Goal: Task Accomplishment & Management: Use online tool/utility

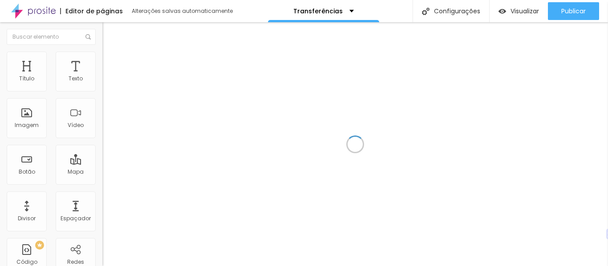
click at [291, 169] on div at bounding box center [354, 144] width 505 height 244
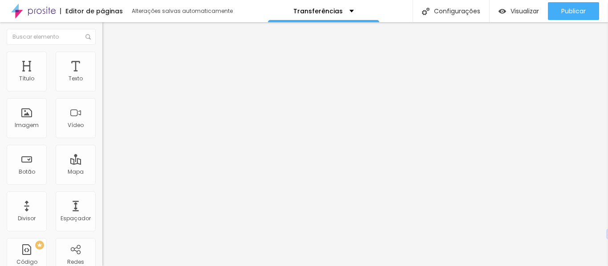
click at [108, 76] on font "Trocar imagem" at bounding box center [129, 73] width 43 height 8
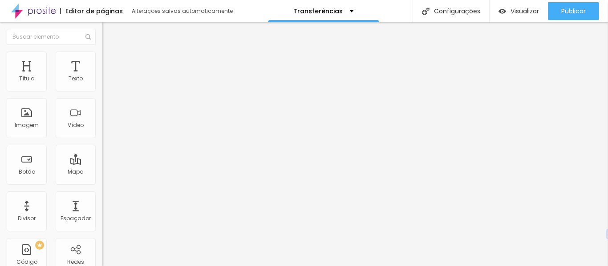
scroll to position [0, 0]
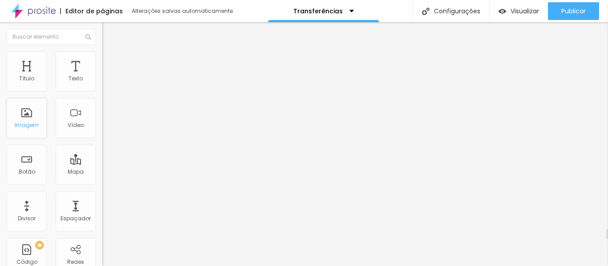
click at [33, 125] on font "Imagem" at bounding box center [27, 125] width 24 height 8
click at [110, 60] on font "Estilo" at bounding box center [117, 58] width 14 height 8
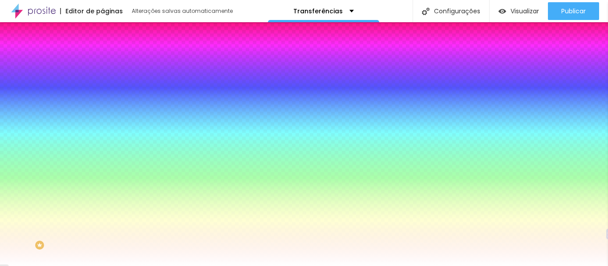
click at [151, 80] on img at bounding box center [153, 77] width 5 height 5
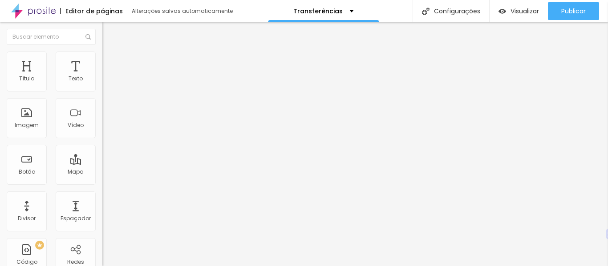
click at [102, 58] on li "Estilo" at bounding box center [153, 56] width 102 height 9
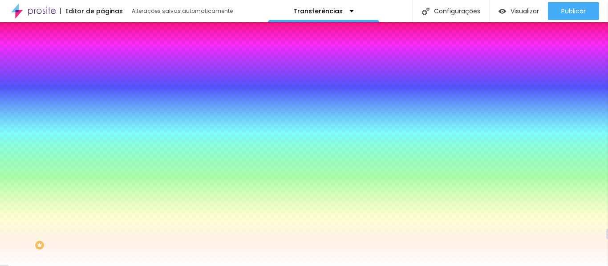
click at [151, 80] on img at bounding box center [153, 77] width 5 height 5
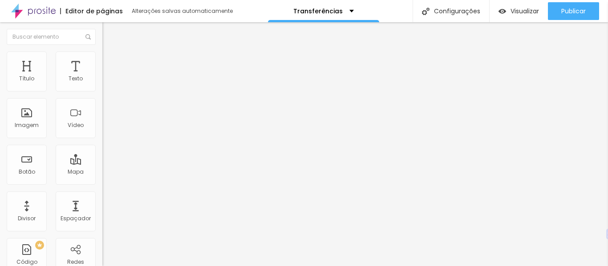
click at [102, 181] on input "https://" at bounding box center [155, 178] width 107 height 9
paste input "[DOMAIN_NAME][URL]"
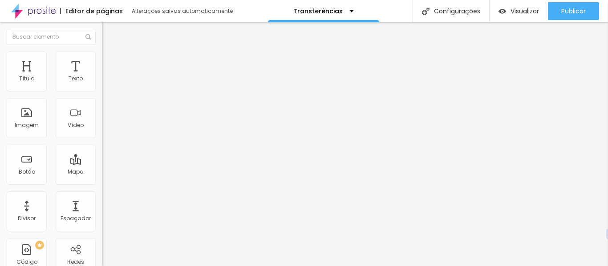
type input "[URL][DOMAIN_NAME]"
click at [102, 199] on div "Texto 3 dicas de como captar mais clientes Alinhamento Tamanho Normal Pequeno N…" at bounding box center [153, 133] width 102 height 129
click at [520, 13] on font "Visualizar" at bounding box center [524, 11] width 28 height 9
click at [102, 90] on input "text" at bounding box center [155, 85] width 107 height 9
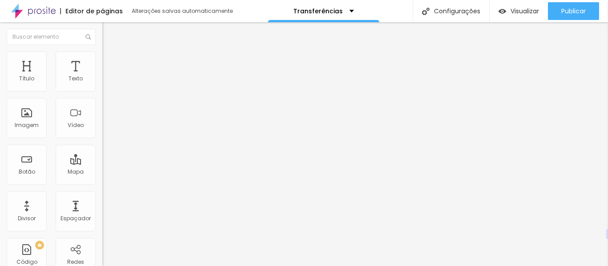
click at [108, 76] on font "Adicionar imagem" at bounding box center [134, 73] width 52 height 8
click at [519, 7] on font "Visualizar" at bounding box center [524, 11] width 28 height 9
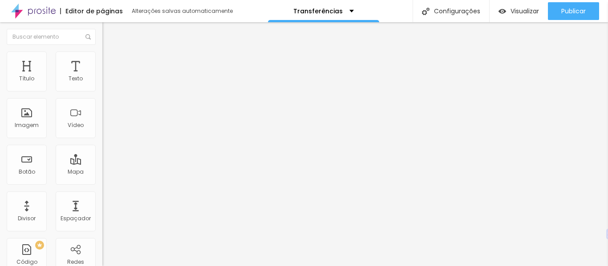
click at [102, 60] on li "Avançado" at bounding box center [153, 64] width 102 height 9
type input "22"
type input "35"
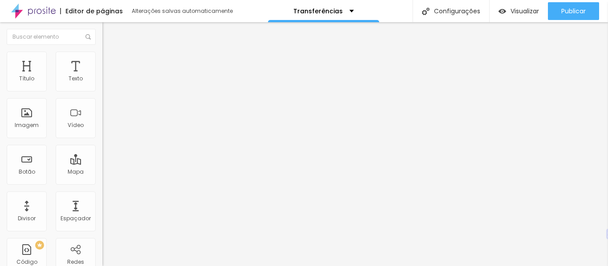
type input "41"
type input "46"
type input "61"
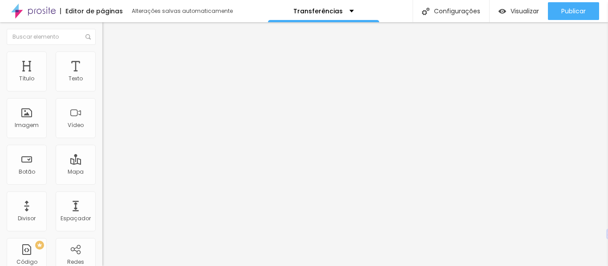
type input "61"
type input "69"
type input "72"
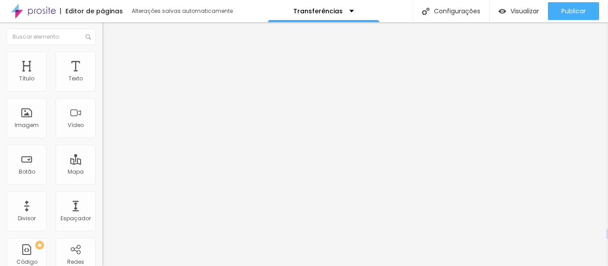
type input "74"
type input "76"
type input "79"
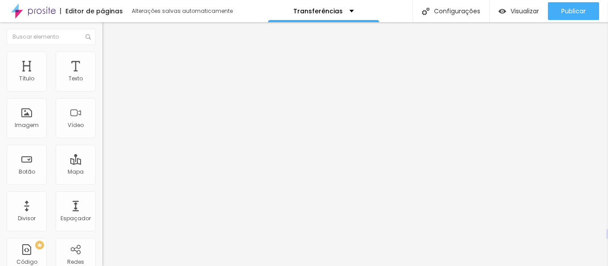
type input "79"
type input "81"
type input "85"
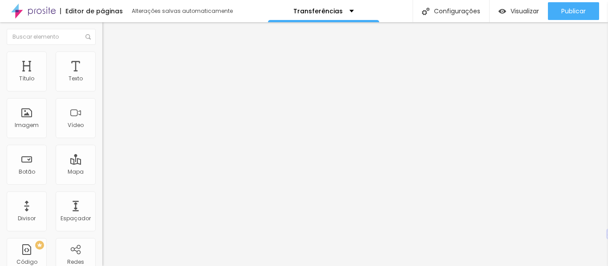
type input "87"
type input "89"
type input "91"
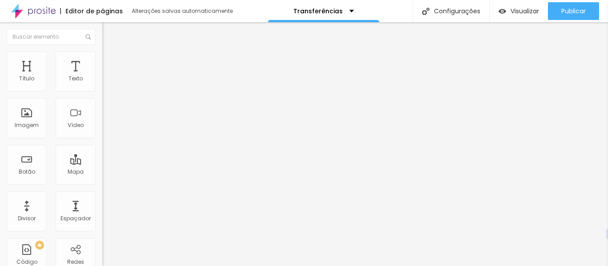
type input "91"
type input "92"
type input "88"
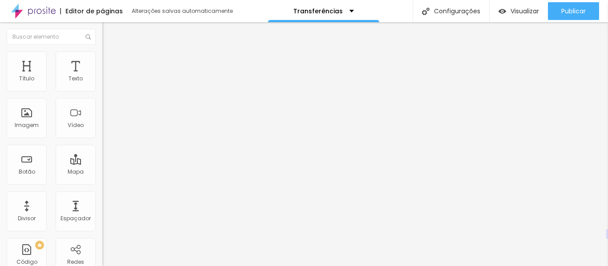
type input "79"
type input "65"
type input "53"
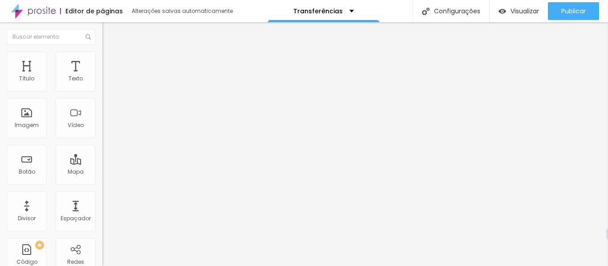
type input "53"
type input "3"
type input "0"
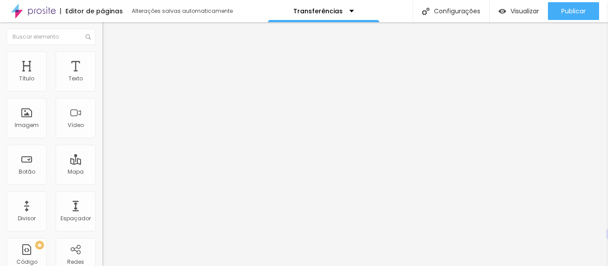
drag, startPoint x: 26, startPoint y: 88, endPoint x: 0, endPoint y: 103, distance: 29.9
type input "0"
click at [102, 173] on input "range" at bounding box center [130, 176] width 57 height 7
type input "6"
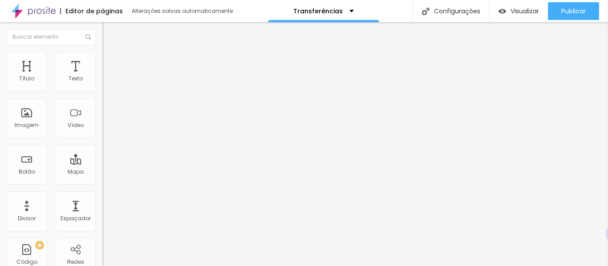
type input "3"
type input "0"
type input "29"
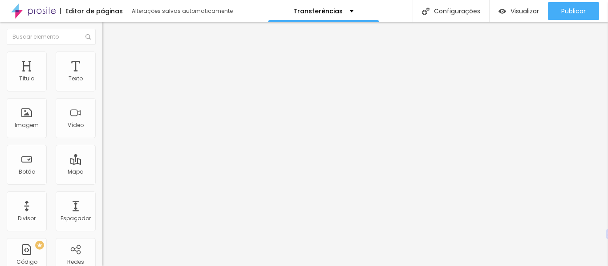
type input "29"
type input "35"
type input "39"
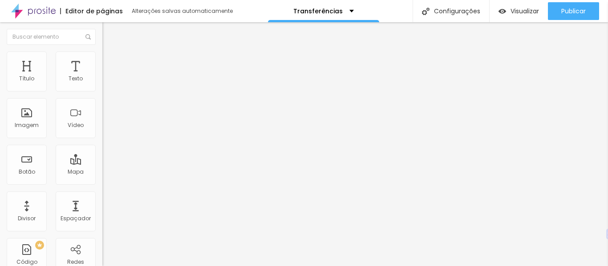
type input "41"
type input "45"
type input "50"
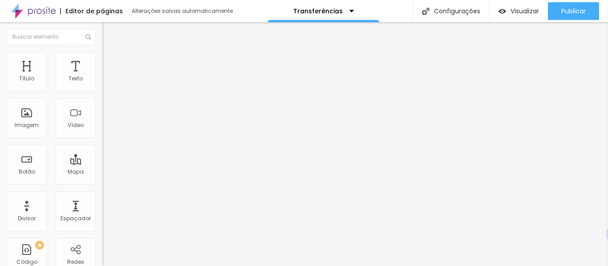
type input "50"
type input "53"
type input "56"
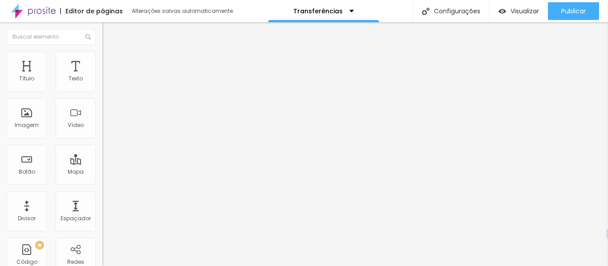
type input "62"
type input "64"
type input "66"
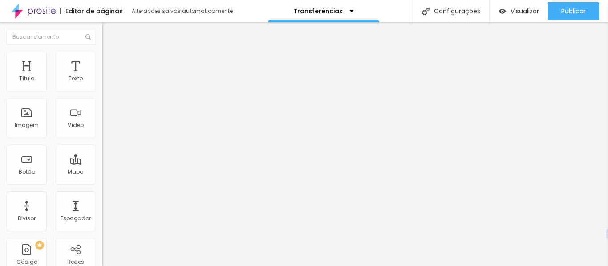
type input "66"
type input "69"
type input "71"
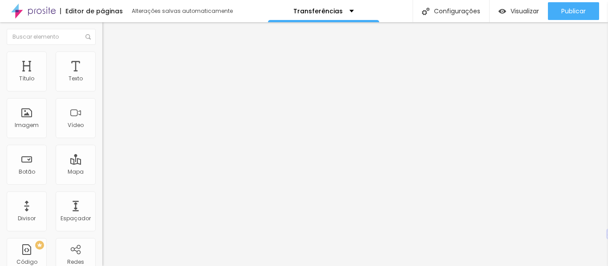
type input "75"
type input "84"
type input "88"
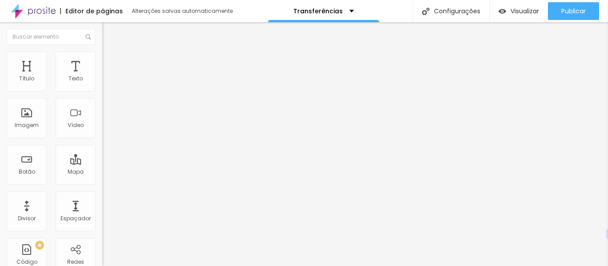
type input "88"
type input "97"
type input "100"
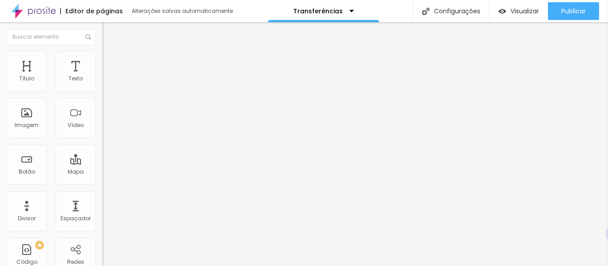
type input "87"
type input "71"
type input "66"
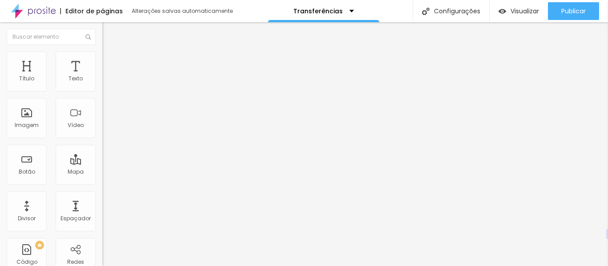
type input "66"
type input "52"
type input "38"
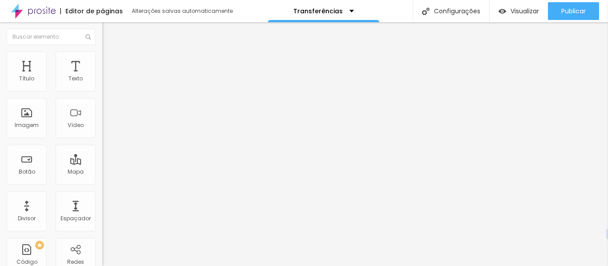
type input "20"
type input "13"
type input "8"
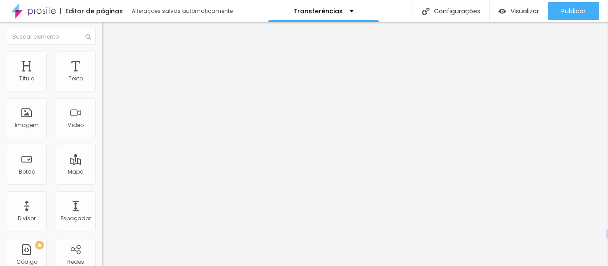
type input "8"
type input "3"
type input "0"
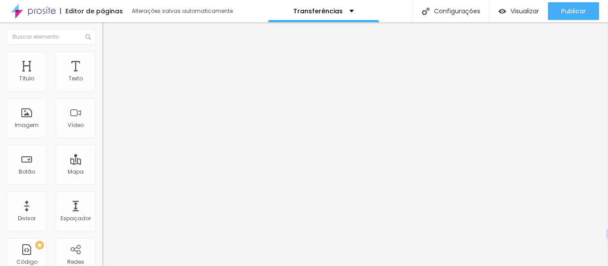
type input "1"
type input "2"
type input "3"
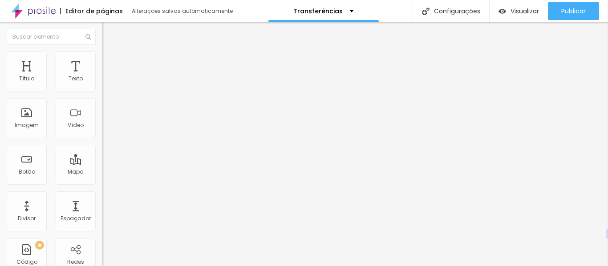
type input "3"
type input "5"
type input "6"
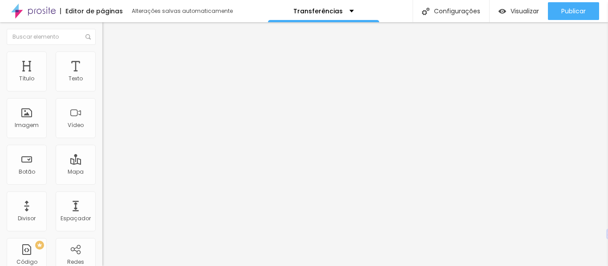
type input "7"
type input "12"
type input "13"
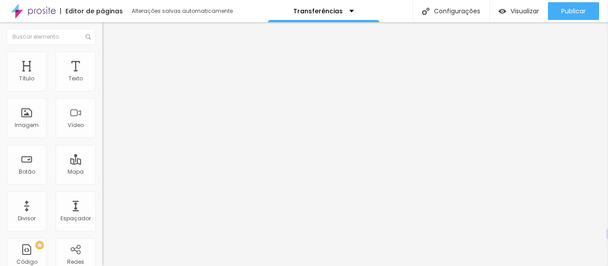
type input "13"
type input "14"
type input "15"
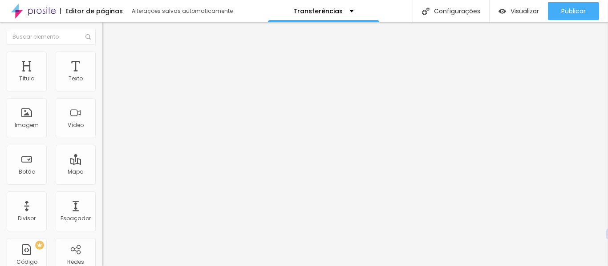
drag, startPoint x: 24, startPoint y: 105, endPoint x: 28, endPoint y: 107, distance: 4.6
type input "15"
click at [102, 51] on img at bounding box center [106, 47] width 8 height 8
click at [102, 52] on li "Estilo" at bounding box center [153, 56] width 102 height 9
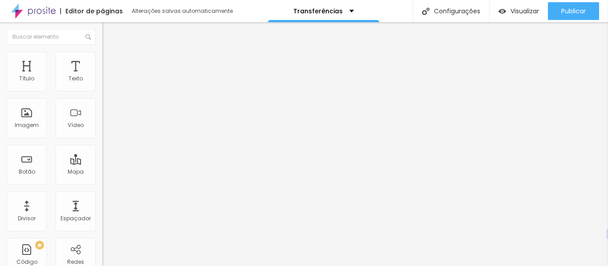
type input "95"
type input "90"
type input "85"
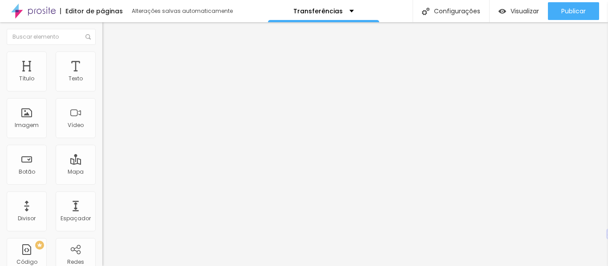
type input "85"
type input "80"
type input "75"
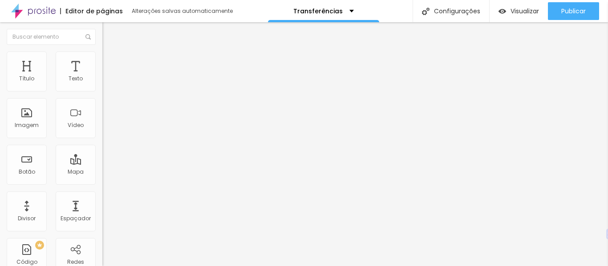
type input "70"
type input "75"
type input "80"
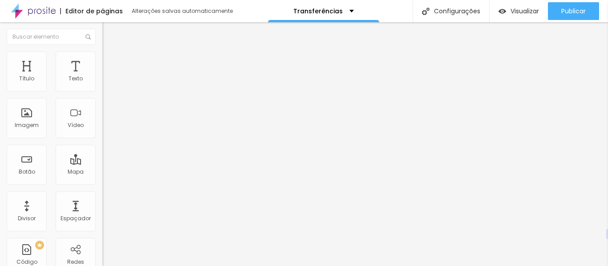
type input "80"
type input "85"
type input "90"
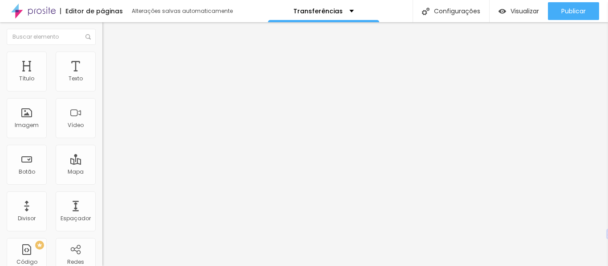
type input "95"
type input "100"
drag, startPoint x: 92, startPoint y: 97, endPoint x: 137, endPoint y: 105, distance: 46.6
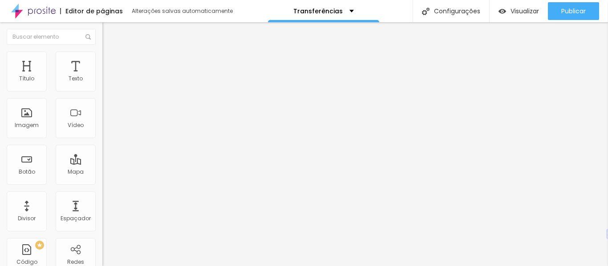
click at [137, 91] on input "range" at bounding box center [130, 87] width 57 height 7
click at [520, 16] on div "Visualizar" at bounding box center [518, 11] width 40 height 18
click at [102, 139] on span "Original" at bounding box center [112, 136] width 21 height 8
click at [102, 150] on span "Padrão" at bounding box center [112, 146] width 20 height 8
click at [102, 164] on font "Original" at bounding box center [112, 160] width 21 height 8
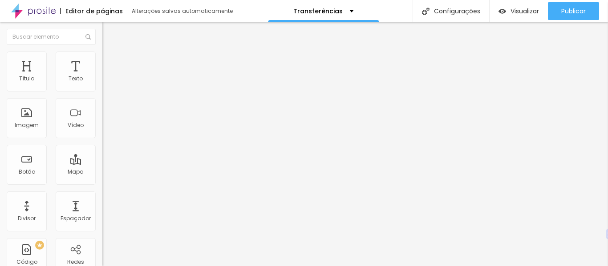
click at [102, 150] on font "Padrão" at bounding box center [112, 146] width 20 height 8
click at [102, 60] on img at bounding box center [106, 64] width 8 height 8
type input "7"
type input "5"
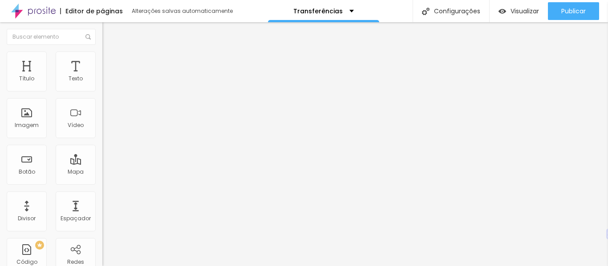
type input "5"
type input "3"
type input "0"
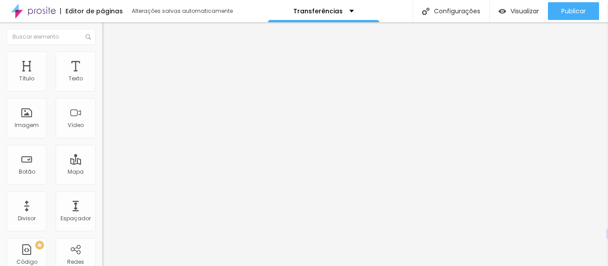
type input "4"
type input "6"
type input "8"
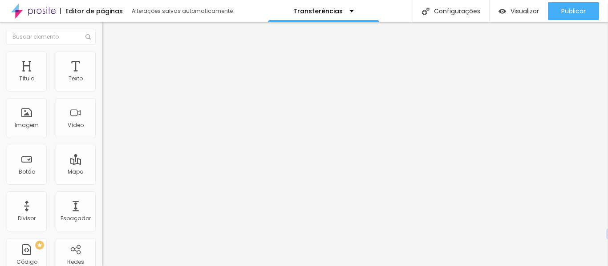
type input "8"
type input "12"
type input "13"
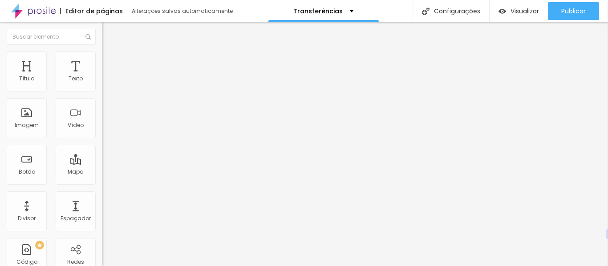
type input "14"
type input "15"
type input "18"
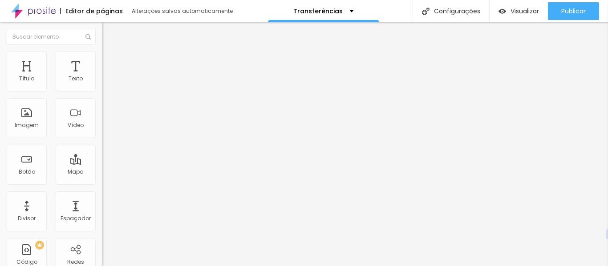
type input "18"
type input "20"
type input "21"
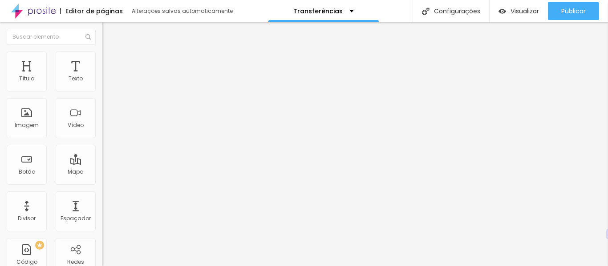
type input "22"
type input "24"
type input "25"
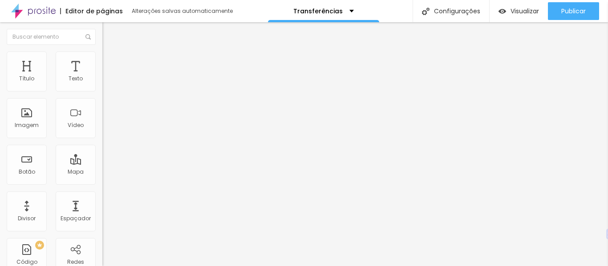
type input "25"
type input "26"
type input "27"
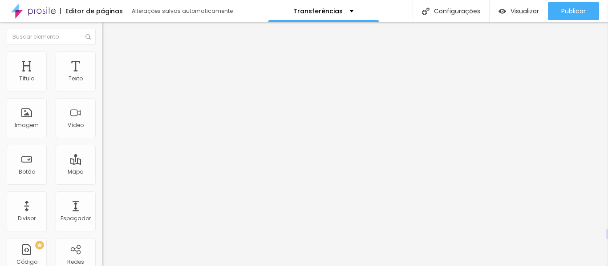
type input "28"
type input "31"
type input "36"
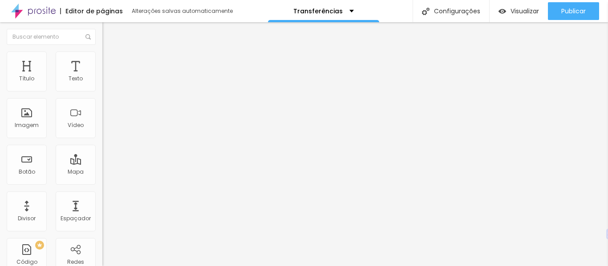
type input "36"
type input "39"
type input "43"
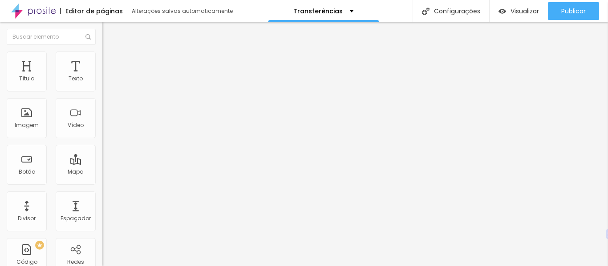
drag, startPoint x: 19, startPoint y: 87, endPoint x: 0, endPoint y: 87, distance: 19.1
click at [102, 173] on input "range" at bounding box center [130, 176] width 57 height 7
click at [102, 60] on li "Avançado" at bounding box center [153, 64] width 102 height 9
drag, startPoint x: 22, startPoint y: 88, endPoint x: 11, endPoint y: 88, distance: 11.6
click at [102, 173] on input "range" at bounding box center [130, 176] width 57 height 7
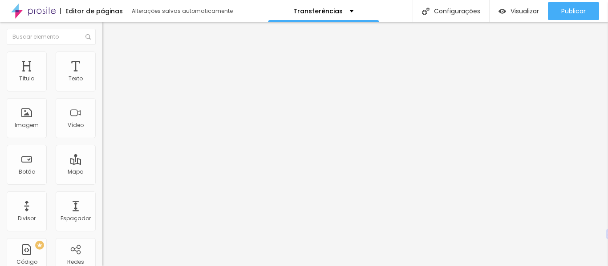
drag, startPoint x: 27, startPoint y: 104, endPoint x: 29, endPoint y: 109, distance: 5.6
click at [102, 57] on ul "Conteúdo Estilo Avançado" at bounding box center [153, 56] width 102 height 27
